Goal: Find specific page/section: Find specific page/section

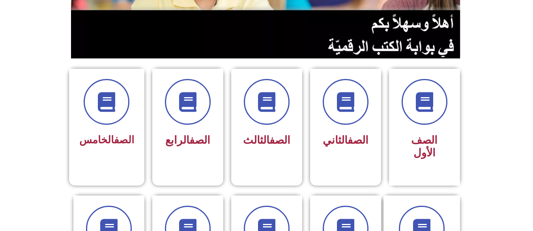
scroll to position [179, 0]
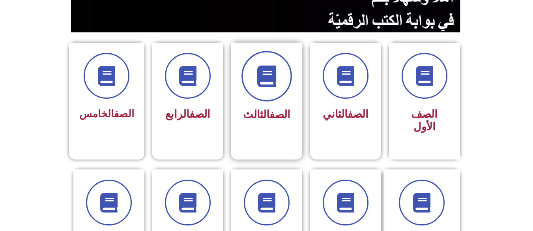
click at [266, 74] on icon at bounding box center [267, 76] width 22 height 22
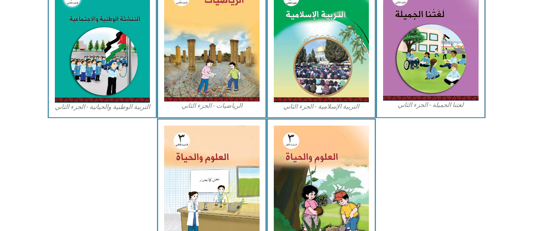
scroll to position [415, 0]
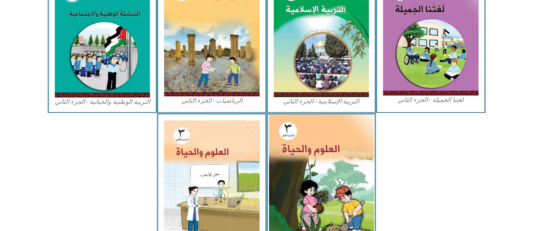
click at [329, 166] on img at bounding box center [321, 179] width 105 height 131
